Goal: Task Accomplishment & Management: Complete application form

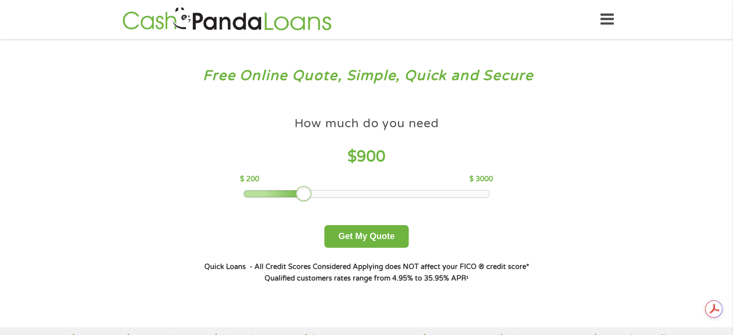
drag, startPoint x: 312, startPoint y: 188, endPoint x: 302, endPoint y: 192, distance: 11.0
click at [302, 192] on div at bounding box center [303, 193] width 15 height 15
click at [378, 235] on button "Get My Quote" at bounding box center [366, 236] width 84 height 23
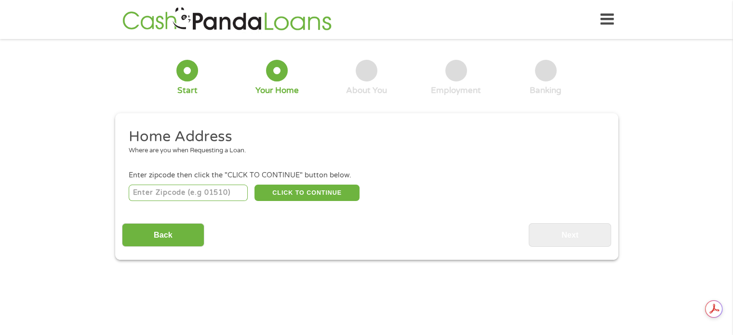
click at [159, 198] on input "number" at bounding box center [188, 193] width 119 height 16
type input "38401"
click at [409, 223] on div "Back Next" at bounding box center [366, 231] width 489 height 30
click at [336, 191] on button "CLICK TO CONTINUE" at bounding box center [307, 193] width 105 height 16
type input "38401"
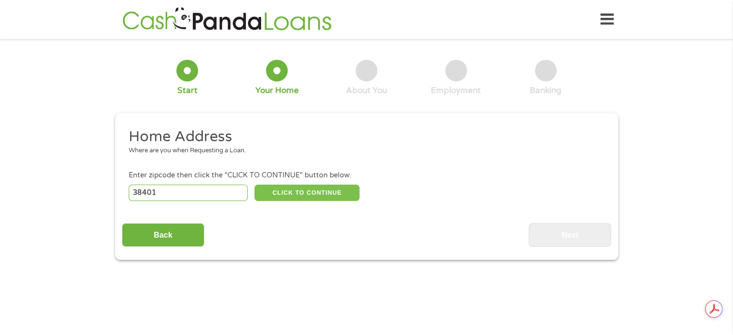
type input "Columbia"
select select "[US_STATE]"
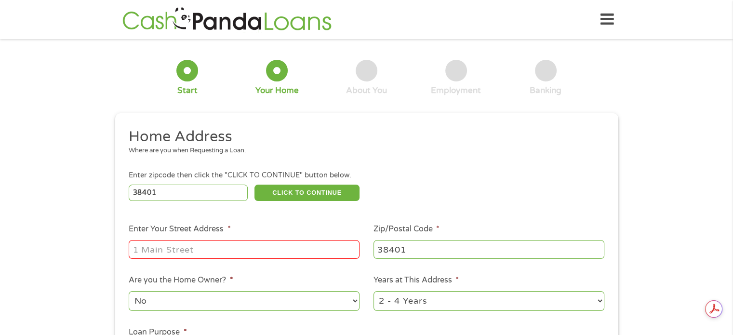
click at [315, 249] on input "Enter Your Street Address *" at bounding box center [244, 249] width 231 height 18
type input "[STREET_ADDRESS]"
click at [701, 90] on div "1 Start 2 Your Home 3 About You 4 Employment 5 Banking 6 This field is hidden w…" at bounding box center [366, 240] width 733 height 388
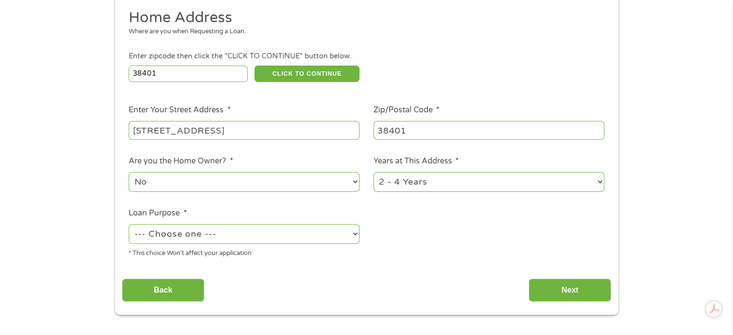
scroll to position [122, 0]
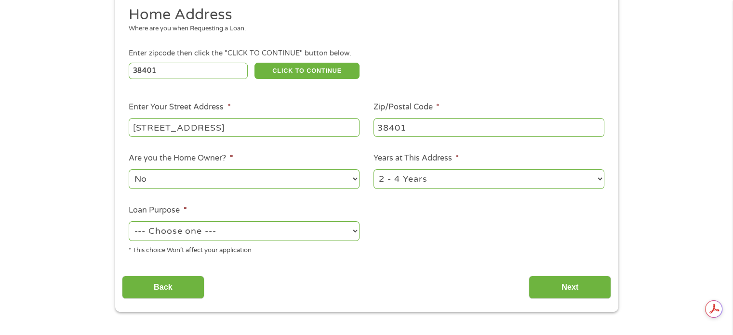
click at [435, 173] on select "1 Year or less 1 - 2 Years 2 - 4 Years Over 4 Years" at bounding box center [489, 179] width 231 height 20
select select "12months"
click at [374, 170] on select "1 Year or less 1 - 2 Years 2 - 4 Years Over 4 Years" at bounding box center [489, 179] width 231 height 20
click at [280, 232] on select "--- Choose one --- Pay Bills Debt Consolidation Home Improvement Major Purchase…" at bounding box center [244, 231] width 231 height 20
select select "paybills"
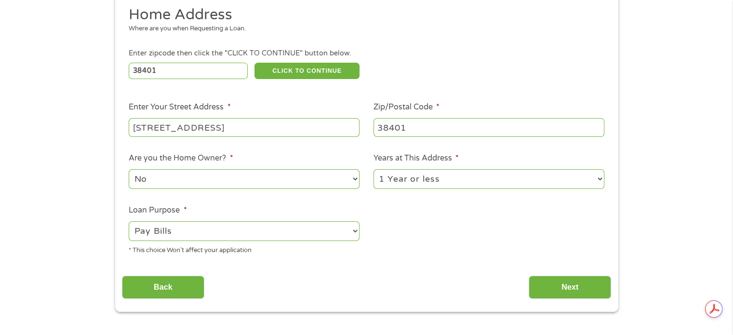
click at [129, 222] on select "--- Choose one --- Pay Bills Debt Consolidation Home Improvement Major Purchase…" at bounding box center [244, 231] width 231 height 20
click at [578, 283] on input "Next" at bounding box center [570, 288] width 82 height 24
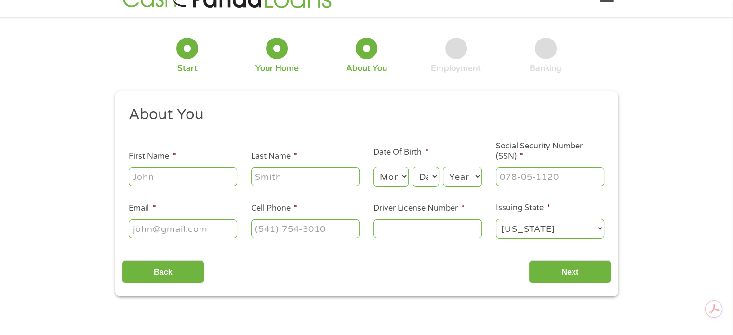
scroll to position [0, 0]
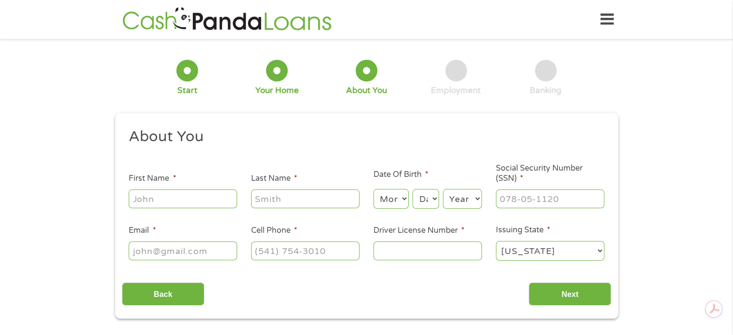
click at [193, 190] on input "First Name *" at bounding box center [183, 198] width 108 height 18
type input "j"
type input "[PERSON_NAME]"
click at [391, 201] on select "Month 1 2 3 4 5 6 7 8 9 10 11 12" at bounding box center [391, 199] width 35 height 20
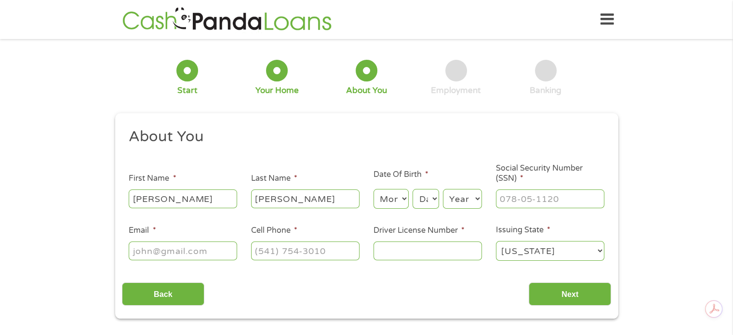
select select "11"
click at [374, 189] on select "Month 1 2 3 4 5 6 7 8 9 10 11 12" at bounding box center [391, 199] width 35 height 20
click at [424, 200] on select "Day 1 2 3 4 5 6 7 8 9 10 11 12 13 14 15 16 17 18 19 20 21 22 23 24 25 26 27 28 …" at bounding box center [426, 199] width 26 height 20
select select "5"
click at [413, 189] on select "Day 1 2 3 4 5 6 7 8 9 10 11 12 13 14 15 16 17 18 19 20 21 22 23 24 25 26 27 28 …" at bounding box center [426, 199] width 26 height 20
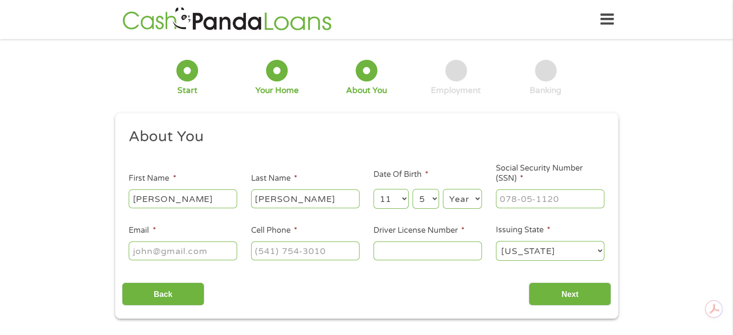
click at [464, 203] on select "Year [DATE] 2006 2005 2004 2003 2002 2001 2000 1999 1998 1997 1996 1995 1994 19…" at bounding box center [462, 199] width 39 height 20
select select "1990"
click at [443, 189] on select "Year [DATE] 2006 2005 2004 2003 2002 2001 2000 1999 1998 1997 1996 1995 1994 19…" at bounding box center [462, 199] width 39 height 20
click at [507, 203] on input "Social Security Number (SSN) *" at bounding box center [550, 198] width 108 height 18
type input "386-11-7001"
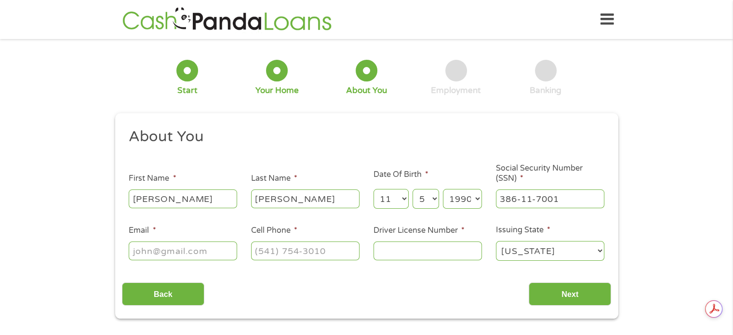
click at [613, 227] on div "This field is hidden when viewing the form gclid Cj0KCQjwxL7GBhDXARIsAGOcmIOqIh…" at bounding box center [366, 216] width 503 height 206
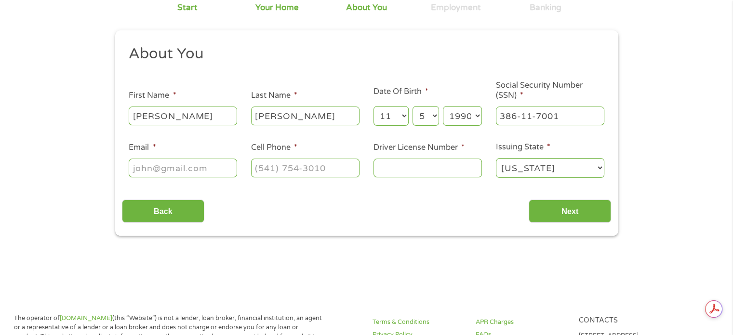
scroll to position [84, 0]
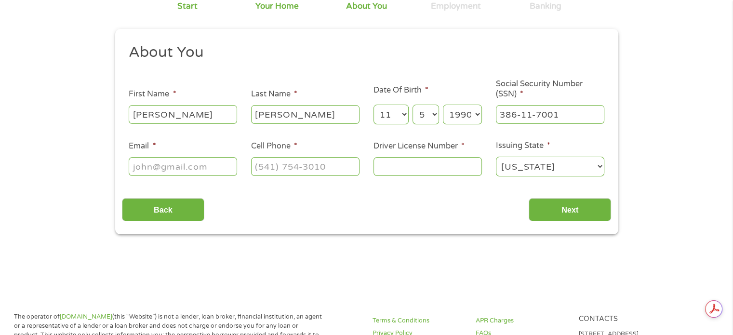
click at [131, 166] on input "Email *" at bounding box center [183, 166] width 108 height 18
type input "[EMAIL_ADDRESS][DOMAIN_NAME]"
click at [294, 171] on input "Cell Phone *" at bounding box center [305, 166] width 108 height 18
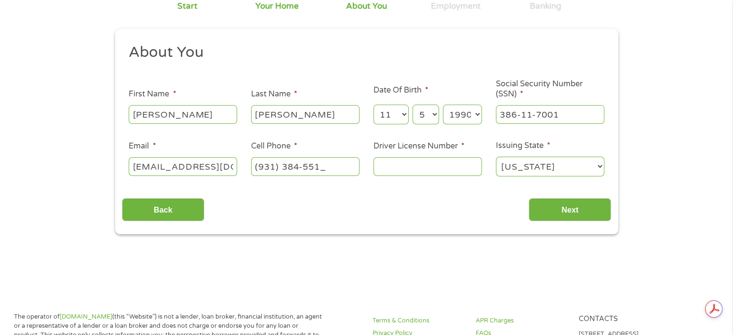
type input "[PHONE_NUMBER]"
click at [406, 177] on div at bounding box center [428, 167] width 108 height 22
click at [403, 166] on input "Driver License Number *" at bounding box center [428, 166] width 108 height 18
drag, startPoint x: 447, startPoint y: 169, endPoint x: 374, endPoint y: 189, distance: 76.4
click at [374, 189] on div "About You This field is hidden when viewing the form Title * --- Choose one ---…" at bounding box center [366, 132] width 489 height 179
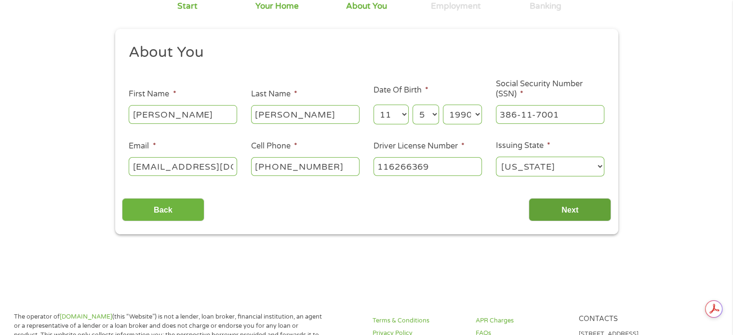
type input "116266369"
click at [573, 211] on input "Next" at bounding box center [570, 210] width 82 height 24
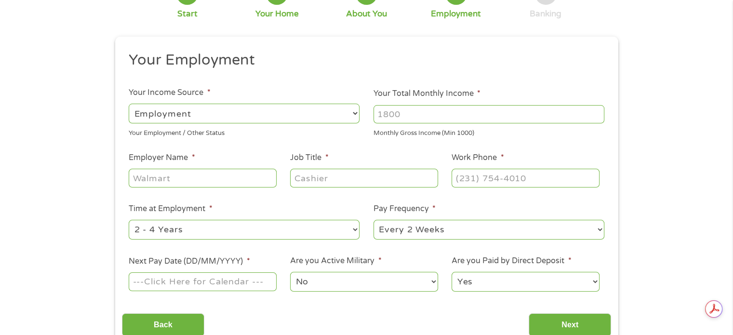
scroll to position [75, 0]
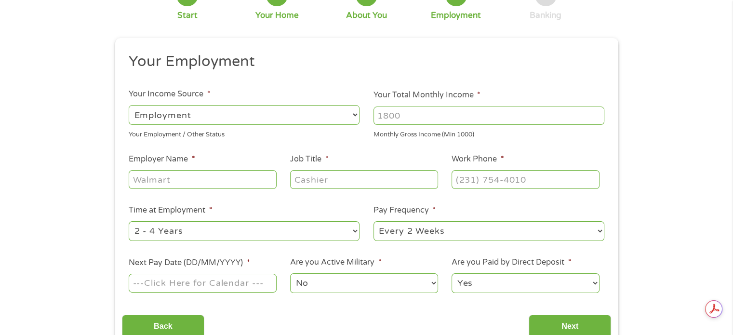
click at [415, 121] on input "Your Total Monthly Income *" at bounding box center [489, 116] width 231 height 18
type input "2300"
click at [152, 106] on select "--- Choose one --- Employment [DEMOGRAPHIC_DATA] Benefits" at bounding box center [244, 115] width 231 height 20
click at [129, 105] on select "--- Choose one --- Employment [DEMOGRAPHIC_DATA] Benefits" at bounding box center [244, 115] width 231 height 20
click at [160, 174] on input "Employer Name *" at bounding box center [203, 179] width 148 height 18
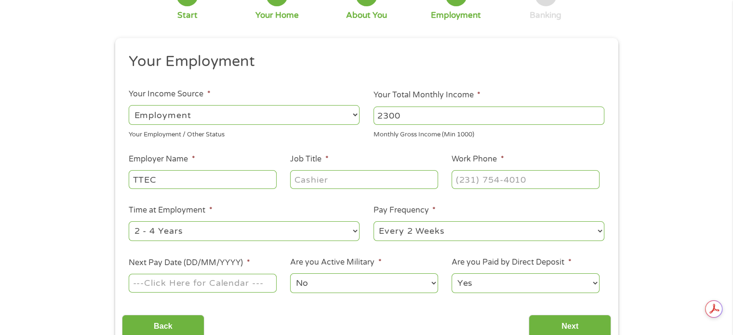
type input "TTEC"
click at [326, 181] on input "Job Title *" at bounding box center [364, 179] width 148 height 18
type input "Customer Service Representatve"
click at [477, 181] on input "(___) ___-____" at bounding box center [526, 179] width 148 height 18
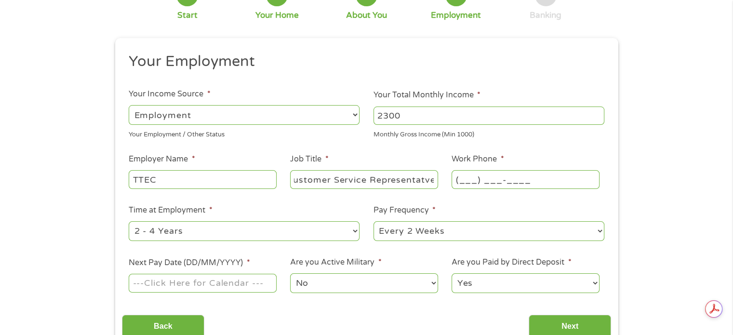
scroll to position [0, 0]
type input "(___) ___-____"
click at [474, 181] on input "(___) ___-____" at bounding box center [526, 179] width 148 height 18
click at [460, 179] on input "(___) ___-____" at bounding box center [526, 179] width 148 height 18
click at [478, 67] on h2 "Your Employment" at bounding box center [363, 61] width 469 height 19
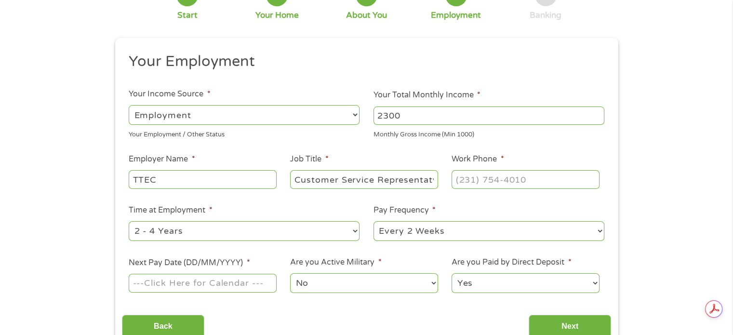
click at [471, 181] on input "Work Phone *" at bounding box center [526, 179] width 148 height 18
type input "(___) ___-____"
click at [471, 181] on input "(___) ___-____" at bounding box center [526, 179] width 148 height 18
click at [458, 180] on input "(___) ___-____" at bounding box center [526, 179] width 148 height 18
type input "(800) ___-____"
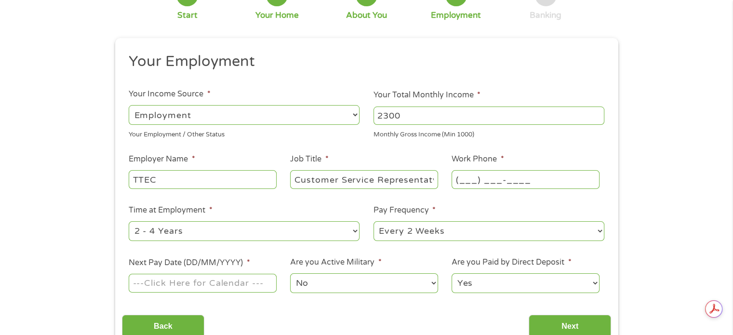
click at [469, 175] on input "(___) ___-____" at bounding box center [526, 179] width 148 height 18
type input "(800) 835-____"
type input "[PHONE_NUMBER]"
click at [220, 226] on select "--- Choose one --- 1 Year or less 1 - 2 Years 2 - 4 Years Over 4 Years" at bounding box center [244, 231] width 231 height 20
select select "12months"
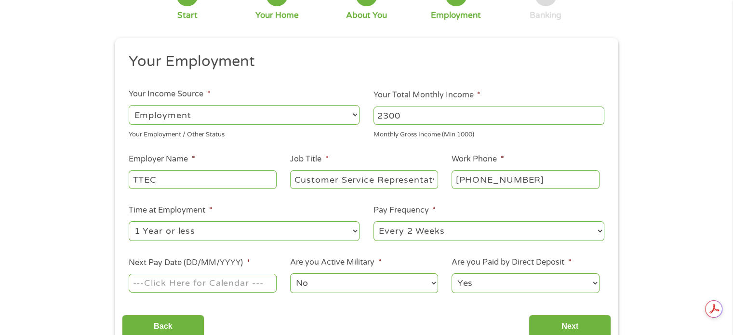
click at [129, 222] on select "--- Choose one --- 1 Year or less 1 - 2 Years 2 - 4 Years Over 4 Years" at bounding box center [244, 231] width 231 height 20
click at [472, 228] on select "--- Choose one --- Every 2 Weeks Every Week Monthly Semi-Monthly" at bounding box center [489, 231] width 231 height 20
click at [374, 222] on select "--- Choose one --- Every 2 Weeks Every Week Monthly Semi-Monthly" at bounding box center [489, 231] width 231 height 20
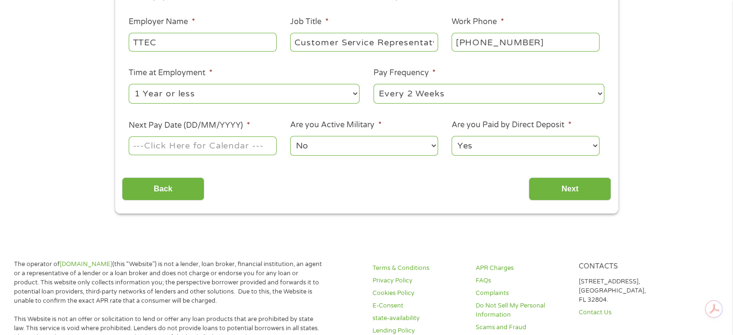
scroll to position [252, 0]
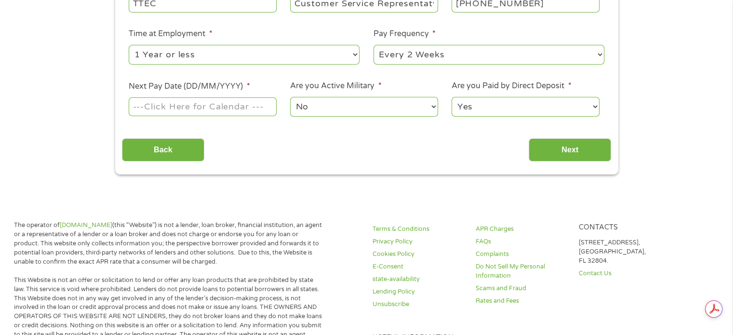
click at [148, 106] on body "Home Get Loan Offer How it works FAQs Blog Cash Loans Quick Loans Online Loans …" at bounding box center [366, 319] width 733 height 1142
click at [231, 116] on input "Next Pay Date (DD/MM/YYYY) *" at bounding box center [203, 106] width 148 height 18
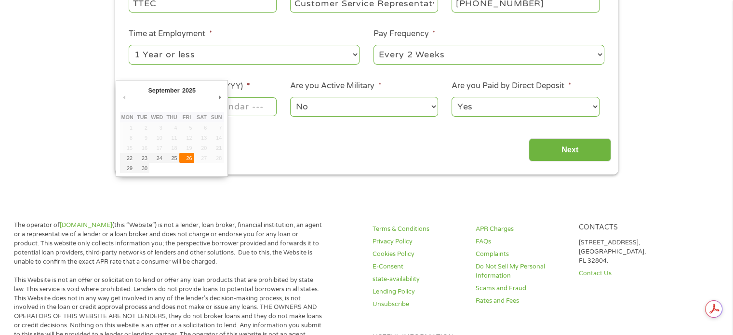
type input "[DATE]"
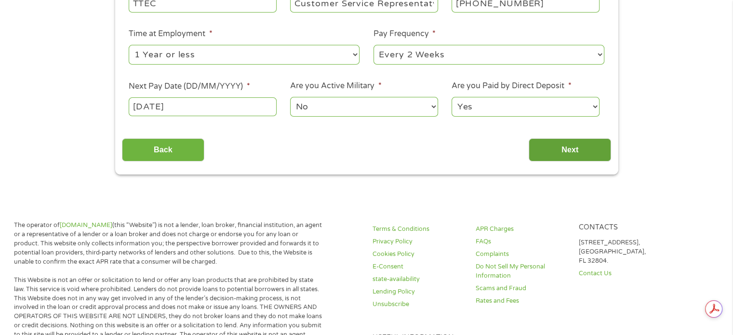
click at [577, 148] on input "Next" at bounding box center [570, 150] width 82 height 24
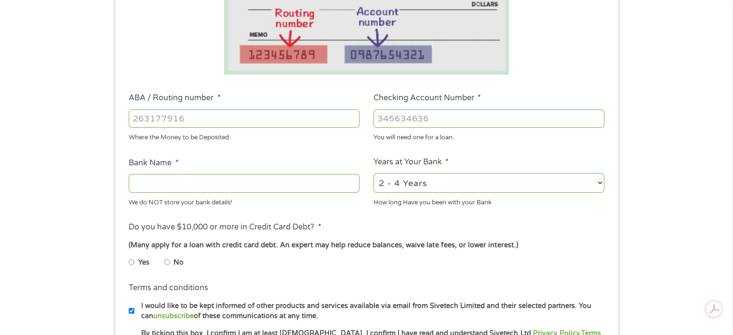
scroll to position [222, 0]
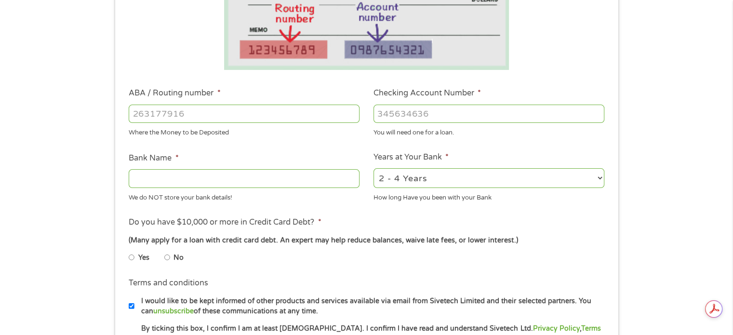
click at [158, 175] on input "Bank Name *" at bounding box center [244, 178] width 231 height 18
type input "Varo Bank"
click at [157, 111] on input "ABA / Routing number *" at bounding box center [244, 114] width 231 height 18
click at [180, 117] on input "ABA / Routing number *" at bounding box center [244, 114] width 231 height 18
type input "124303201"
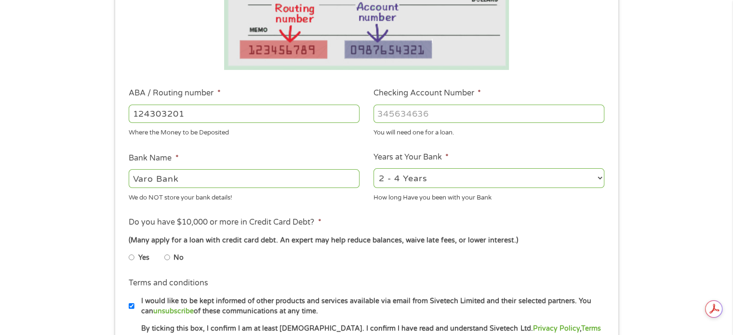
type input "VARO BANK, NATIONAL ASSOCIATION"
type input "124303201"
click at [437, 115] on input "Checking Account Number *" at bounding box center [489, 114] width 231 height 18
type input "50275927"
click at [441, 181] on select "2 - 4 Years 6 - 12 Months 1 - 2 Years Over 4 Years" at bounding box center [489, 178] width 231 height 20
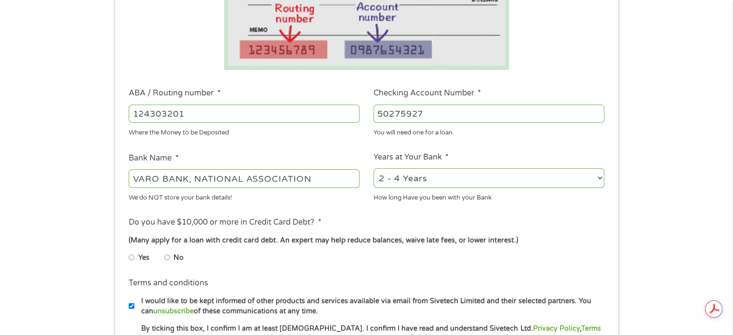
click at [374, 168] on select "2 - 4 Years 6 - 12 Months 1 - 2 Years Over 4 Years" at bounding box center [489, 178] width 231 height 20
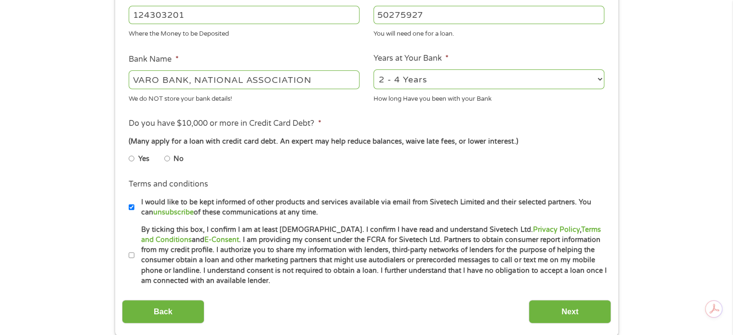
scroll to position [335, 0]
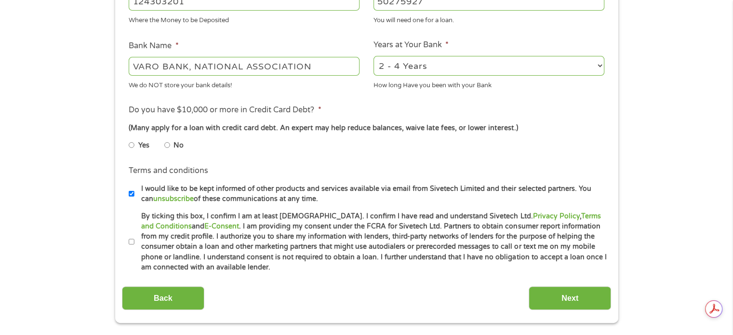
click at [170, 146] on input "No" at bounding box center [167, 144] width 6 height 15
radio input "true"
click at [129, 242] on input "By ticking this box, I confirm I am at least [DEMOGRAPHIC_DATA]. I confirm I ha…" at bounding box center [132, 241] width 6 height 15
checkbox input "true"
click at [130, 192] on input "I would like to be kept informed of other products and services available via e…" at bounding box center [132, 193] width 6 height 15
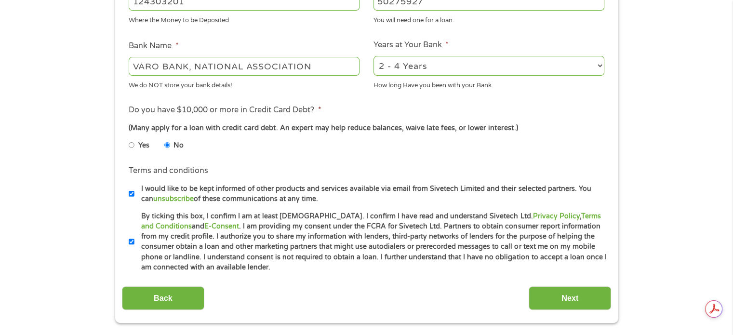
checkbox input "false"
click at [561, 300] on input "Next" at bounding box center [570, 298] width 82 height 24
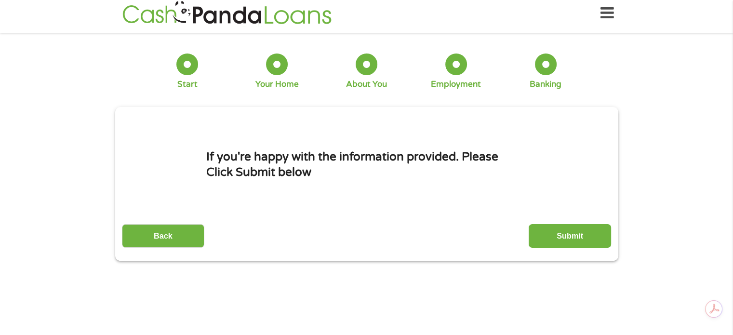
scroll to position [0, 0]
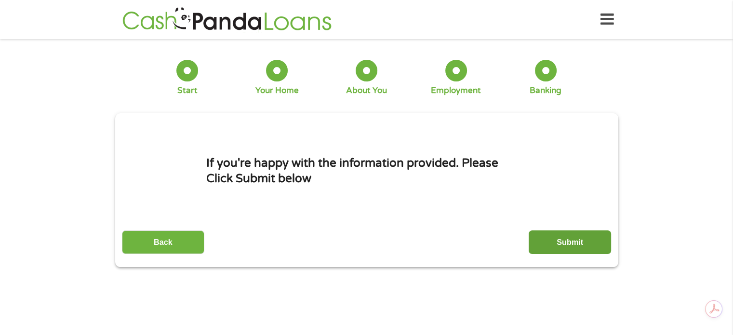
click at [585, 243] on input "Submit" at bounding box center [570, 242] width 82 height 24
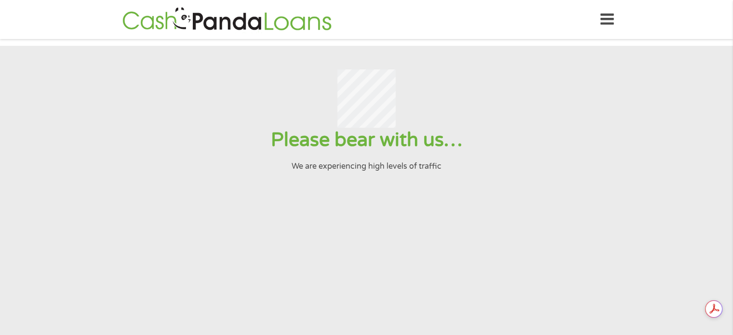
click at [529, 230] on input "Submit" at bounding box center [570, 242] width 82 height 24
